Goal: Navigation & Orientation: Find specific page/section

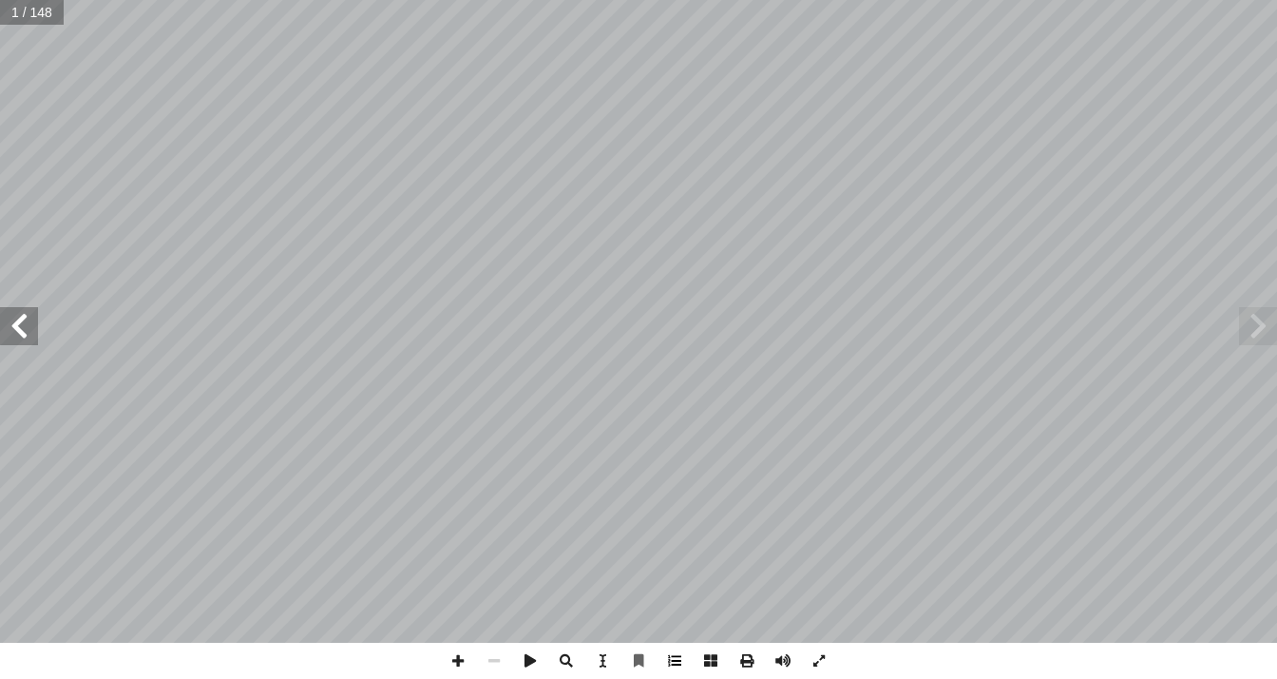
click at [665, 662] on span at bounding box center [675, 661] width 36 height 36
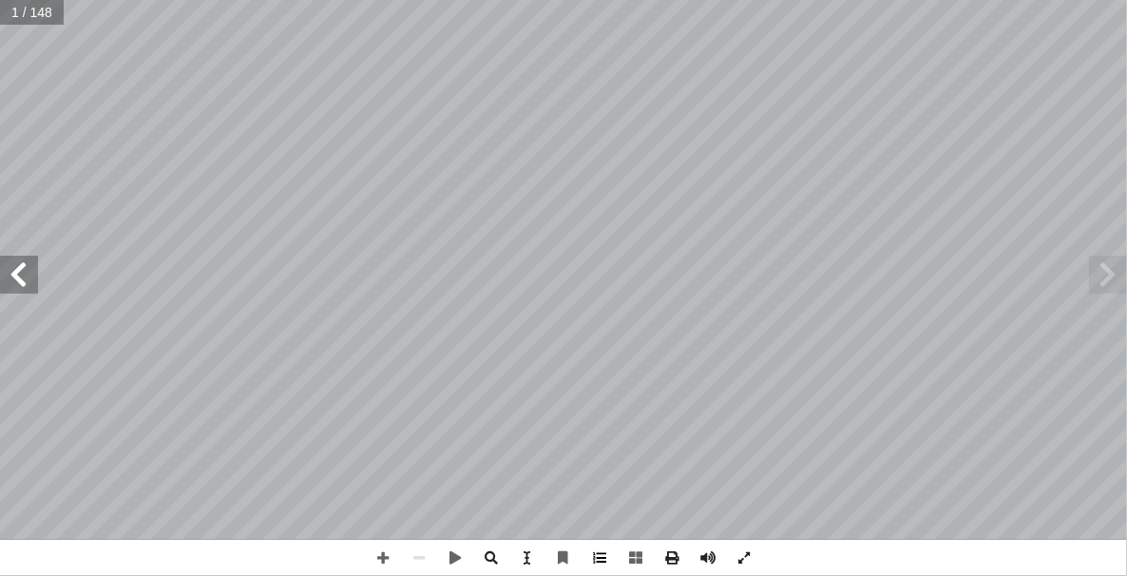
click at [597, 550] on span at bounding box center [600, 558] width 36 height 36
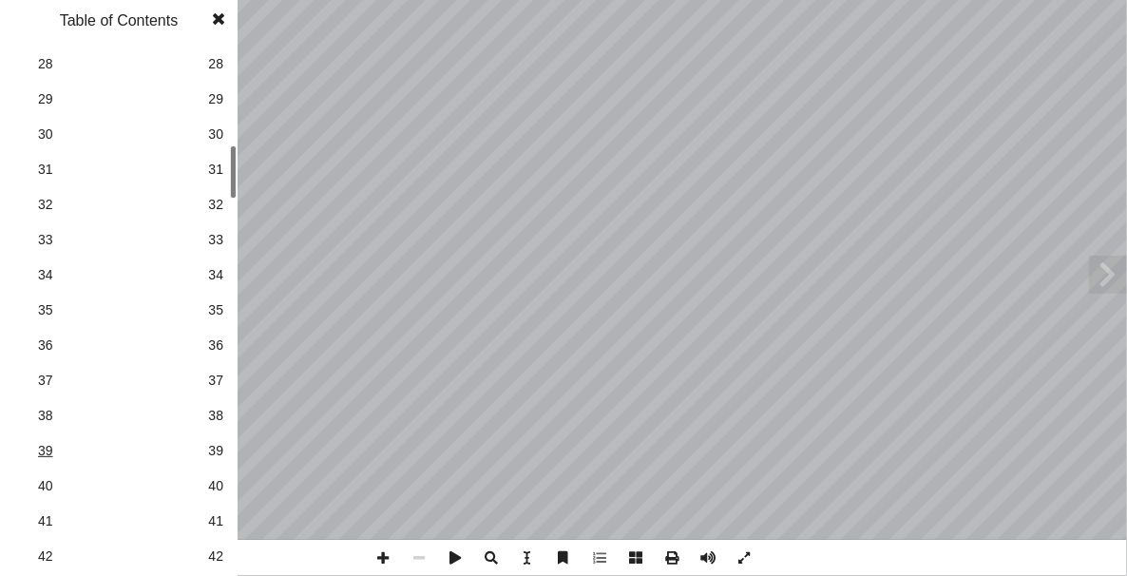
click at [97, 441] on span "39" at bounding box center [119, 451] width 162 height 20
click at [229, 16] on span at bounding box center [218, 19] width 34 height 38
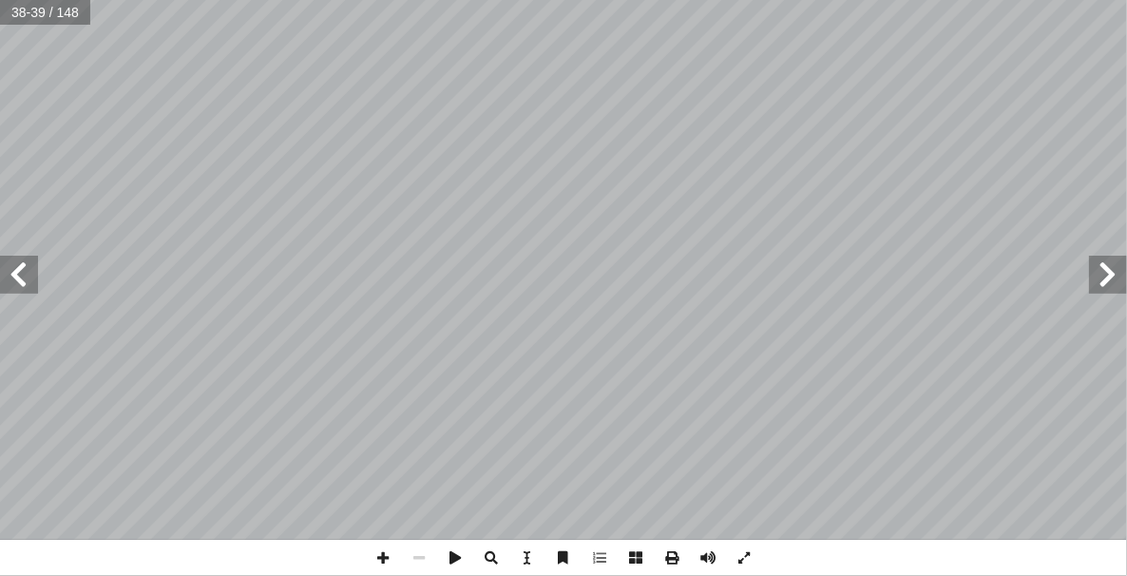
click at [1118, 259] on span at bounding box center [1108, 275] width 38 height 38
click at [1111, 273] on span at bounding box center [1108, 275] width 38 height 38
click at [10, 267] on span at bounding box center [19, 275] width 38 height 38
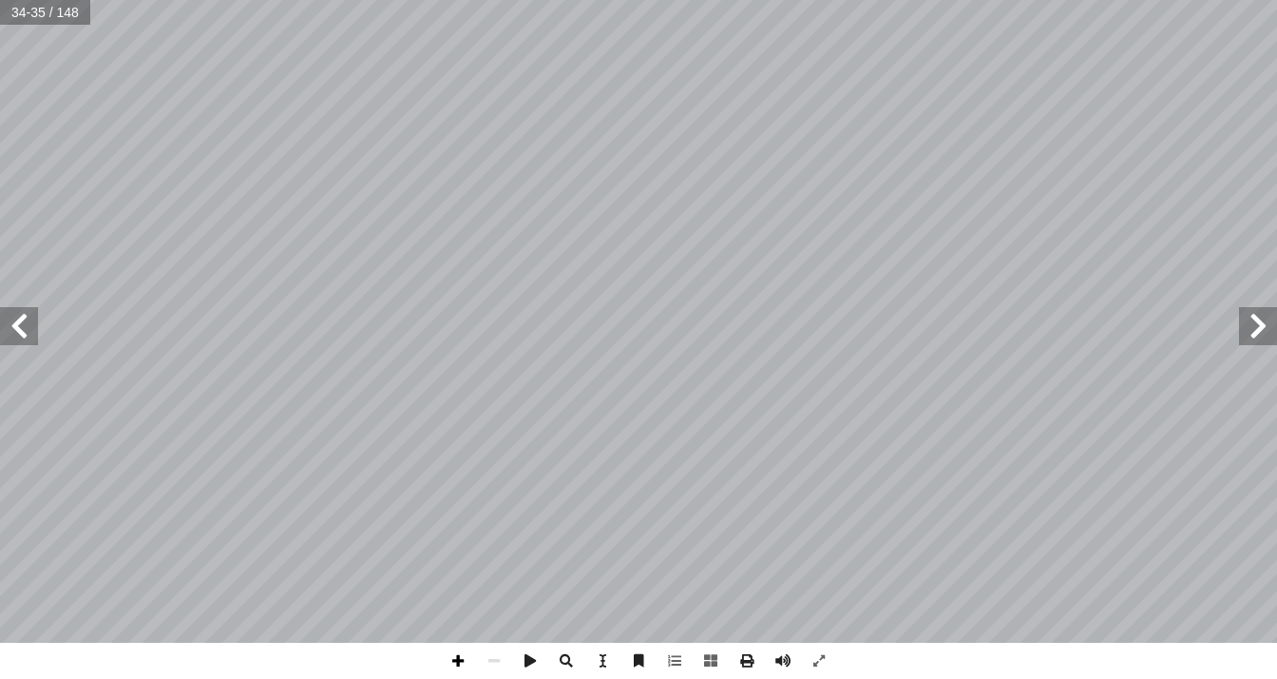
click at [470, 575] on span at bounding box center [458, 661] width 36 height 36
click at [34, 317] on span at bounding box center [19, 326] width 38 height 38
click at [31, 328] on span at bounding box center [19, 326] width 38 height 38
click at [498, 575] on span at bounding box center [494, 661] width 36 height 36
